Goal: Book appointment/travel/reservation

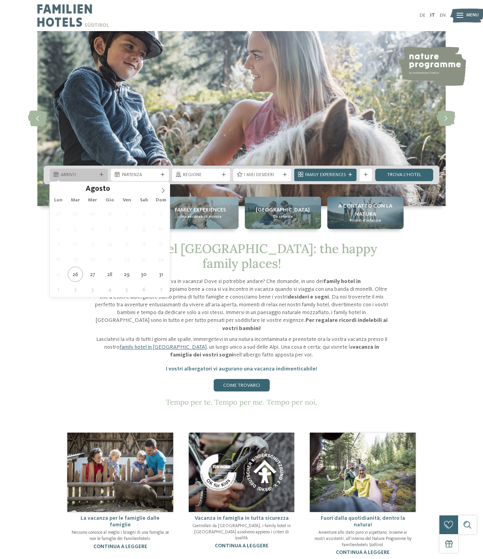
click at [63, 173] on span "Arrivo" at bounding box center [79, 175] width 36 height 6
click at [161, 191] on icon at bounding box center [162, 190] width 5 height 5
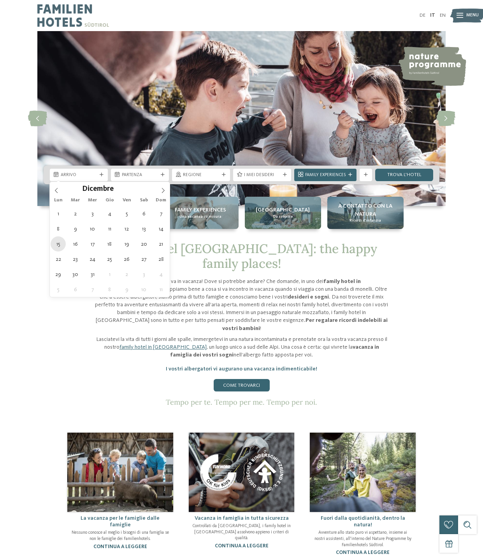
type div "15.12.2025"
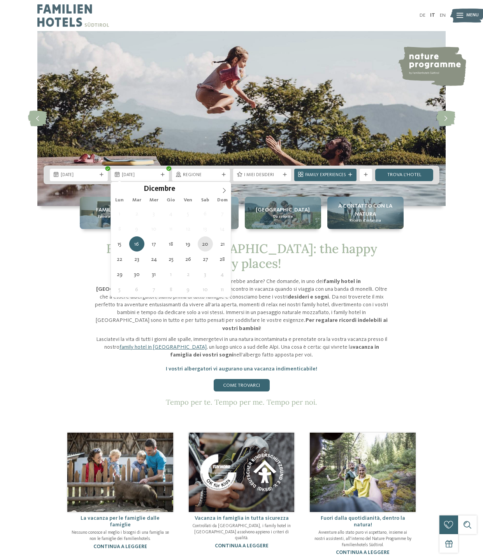
type div "20.12.2025"
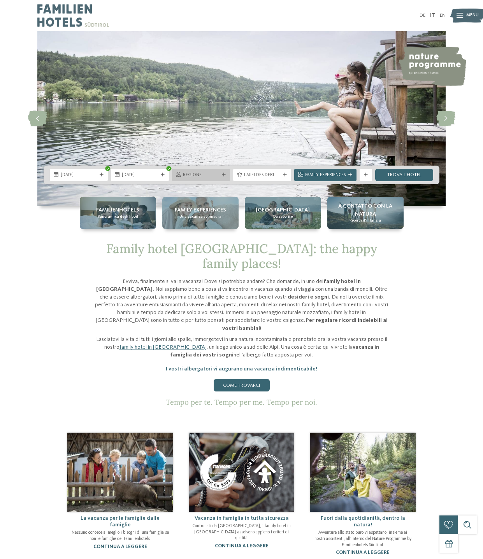
click at [195, 178] on span "Regione" at bounding box center [201, 175] width 36 height 6
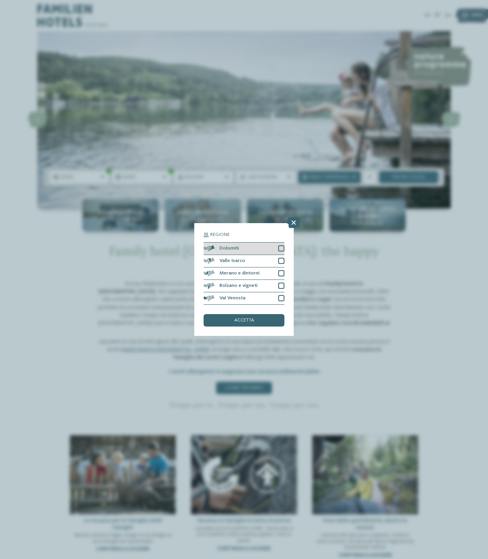
click at [279, 246] on div at bounding box center [281, 248] width 6 height 6
click at [284, 261] on div at bounding box center [281, 261] width 6 height 6
click at [281, 275] on div at bounding box center [281, 273] width 6 height 6
click at [277, 288] on div "Bolzano e vigneti" at bounding box center [244, 286] width 81 height 12
drag, startPoint x: 283, startPoint y: 298, endPoint x: 277, endPoint y: 301, distance: 6.6
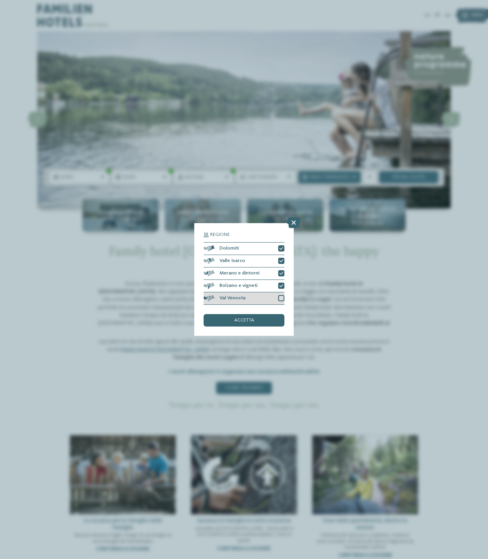
click at [283, 298] on div at bounding box center [281, 298] width 6 height 6
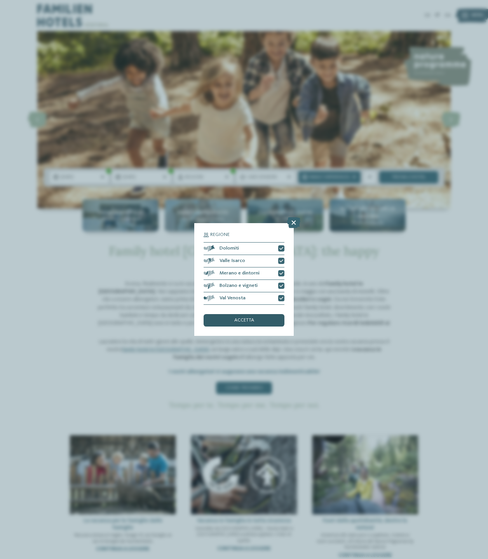
click at [258, 322] on div "accetta" at bounding box center [244, 320] width 81 height 12
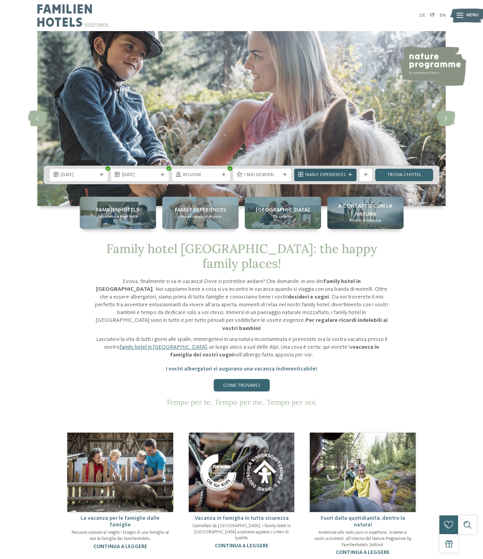
click at [325, 177] on span "Family Experiences" at bounding box center [325, 175] width 40 height 6
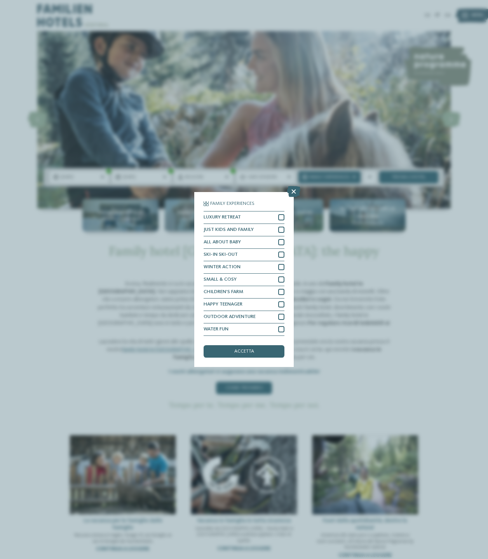
click at [325, 177] on div "Family Experiences LUXURY RETREAT JUST KIDS AND FAMILY" at bounding box center [244, 279] width 488 height 559
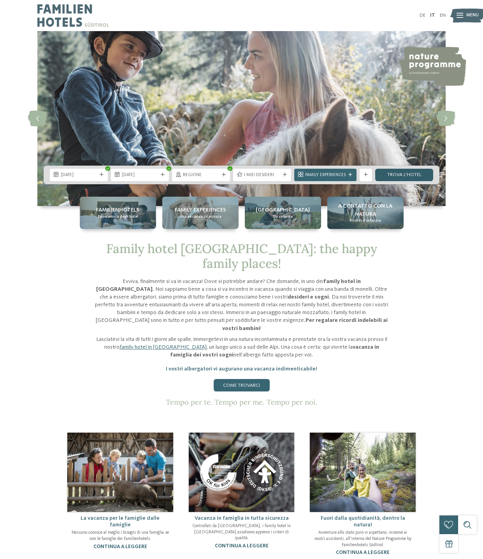
click at [415, 173] on link "trova l’hotel" at bounding box center [404, 175] width 58 height 12
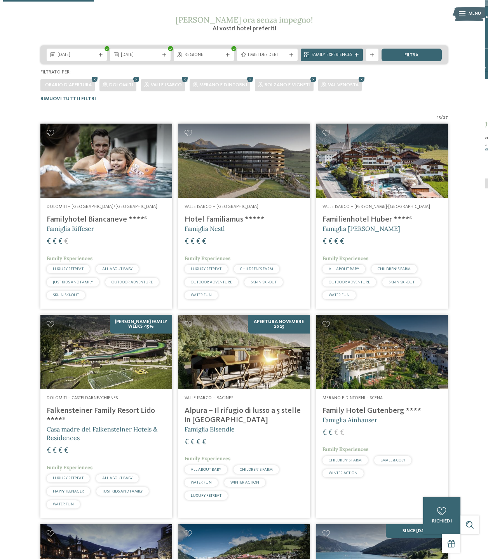
scroll to position [231, 0]
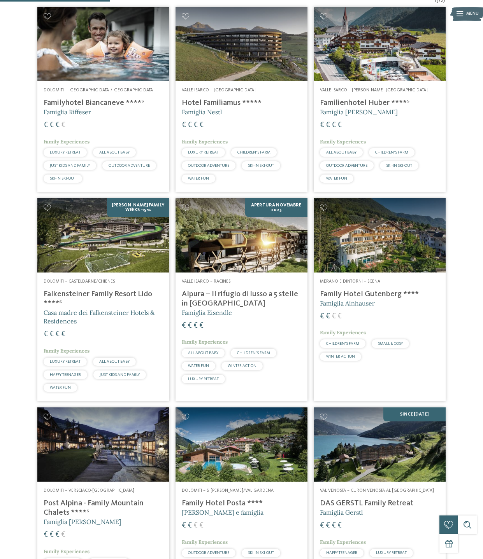
click at [375, 296] on h4 "Family Hotel Gutenberg ****" at bounding box center [379, 294] width 119 height 9
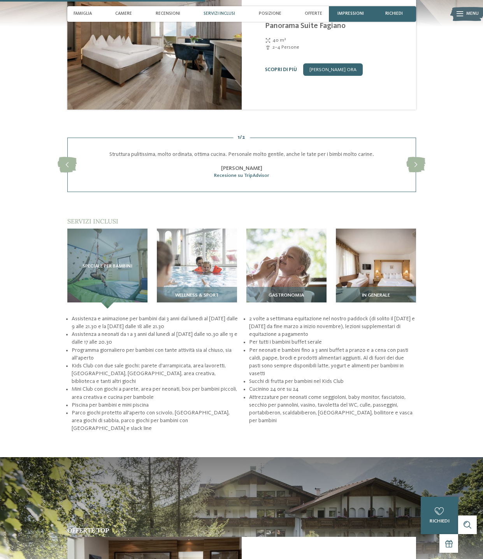
scroll to position [972, 0]
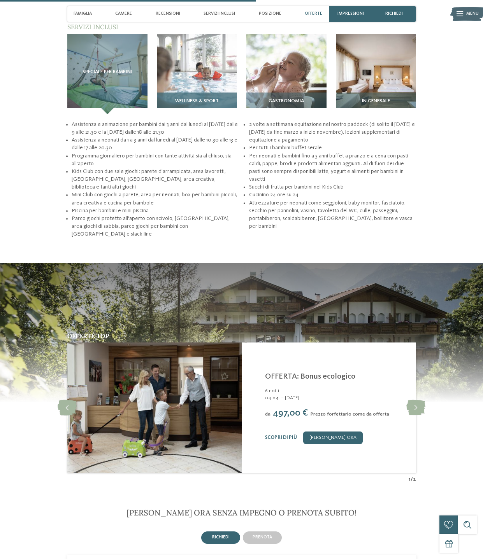
click at [212, 87] on img at bounding box center [197, 74] width 80 height 80
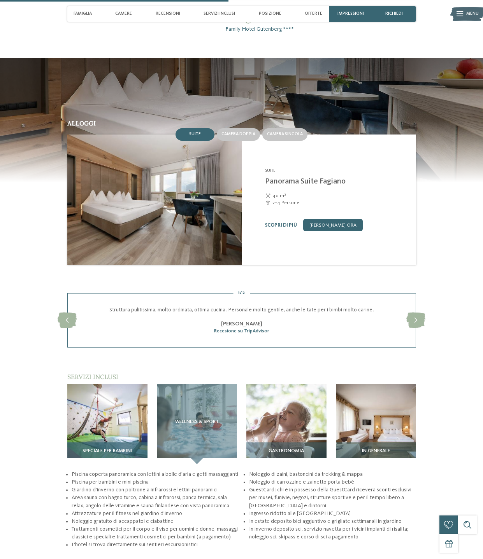
scroll to position [855, 0]
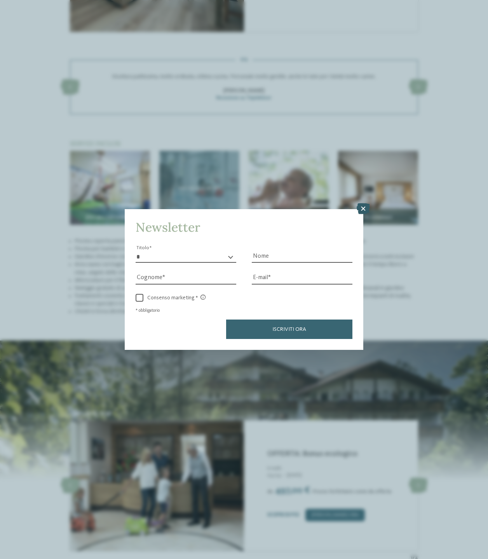
click at [362, 208] on icon at bounding box center [363, 208] width 13 height 11
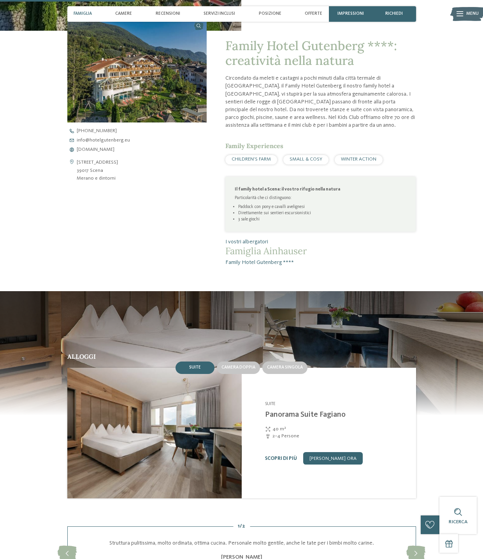
scroll to position [350, 0]
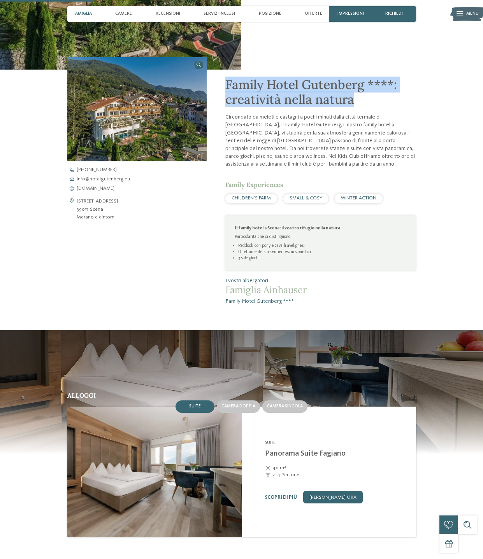
drag, startPoint x: 247, startPoint y: 83, endPoint x: 354, endPoint y: 96, distance: 108.1
click at [354, 96] on div "Family Hotel Gutenberg ****: creatività nella natura Circondato da meleti e cas…" at bounding box center [310, 188] width 209 height 236
click at [325, 89] on span "Family Hotel Gutenberg ****: creatività nella natura" at bounding box center [310, 92] width 171 height 31
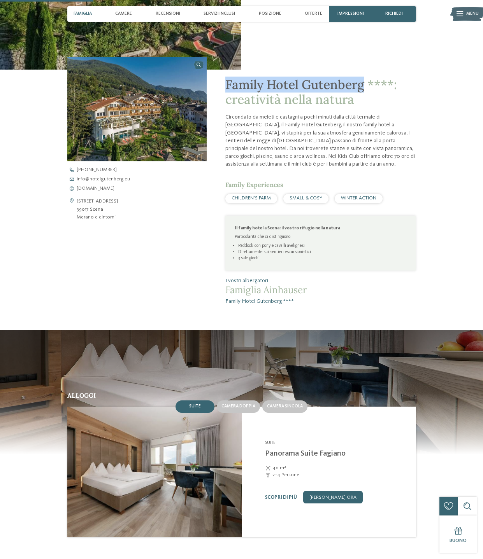
drag, startPoint x: 225, startPoint y: 82, endPoint x: 364, endPoint y: 80, distance: 139.2
click at [364, 80] on div "Family Hotel Gutenberg ****: creatività nella natura Circondato da meleti e cas…" at bounding box center [310, 188] width 209 height 236
copy span "Family Hotel Gutenberg"
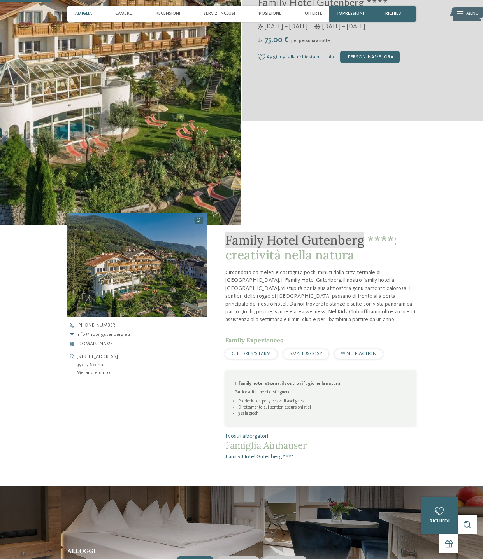
scroll to position [0, 0]
